Goal: Navigation & Orientation: Go to known website

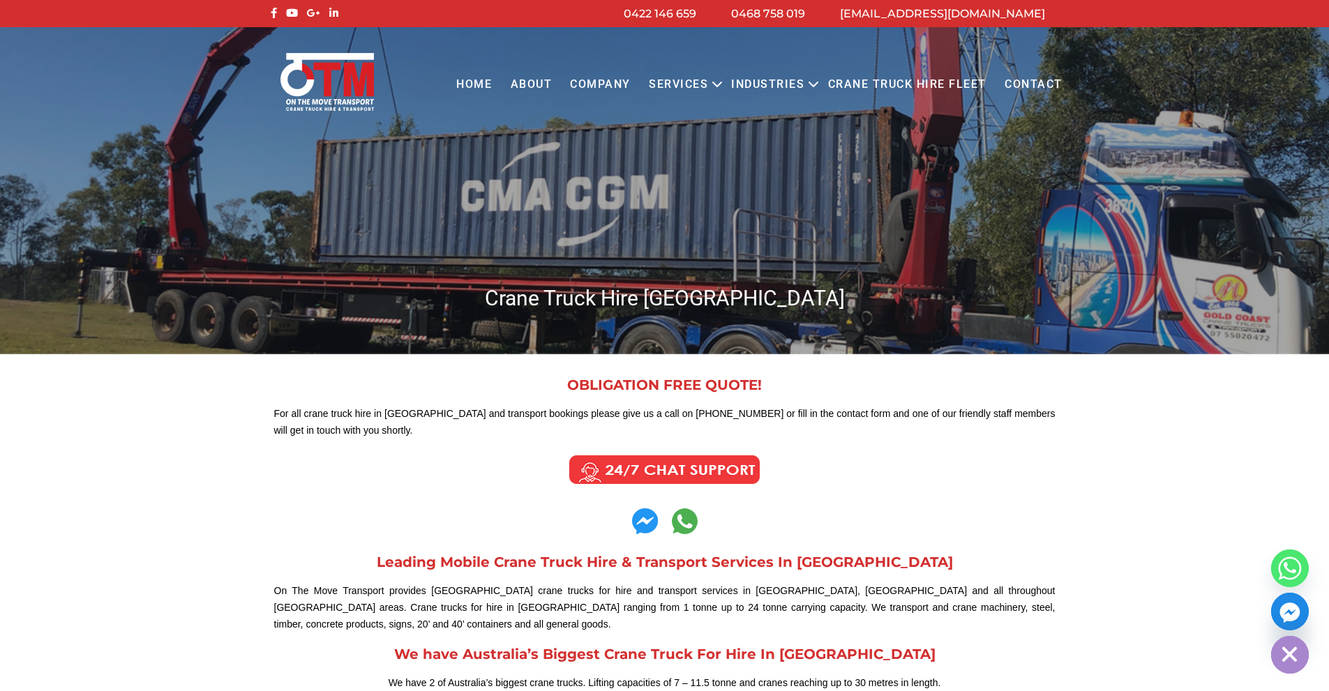
click at [493, 86] on link "Home" at bounding box center [474, 85] width 54 height 38
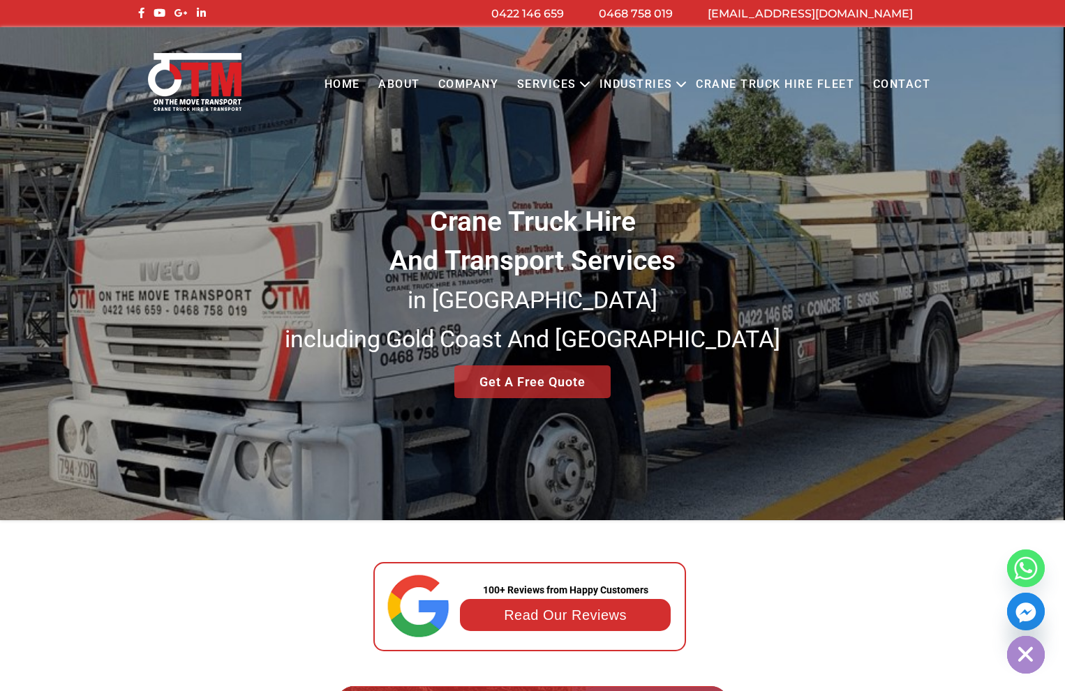
click at [841, 237] on div "Crane Truck Hire And Transport Services in [GEOGRAPHIC_DATA] [GEOGRAPHIC_DATA] …" at bounding box center [532, 273] width 1065 height 493
